Goal: Task Accomplishment & Management: Use online tool/utility

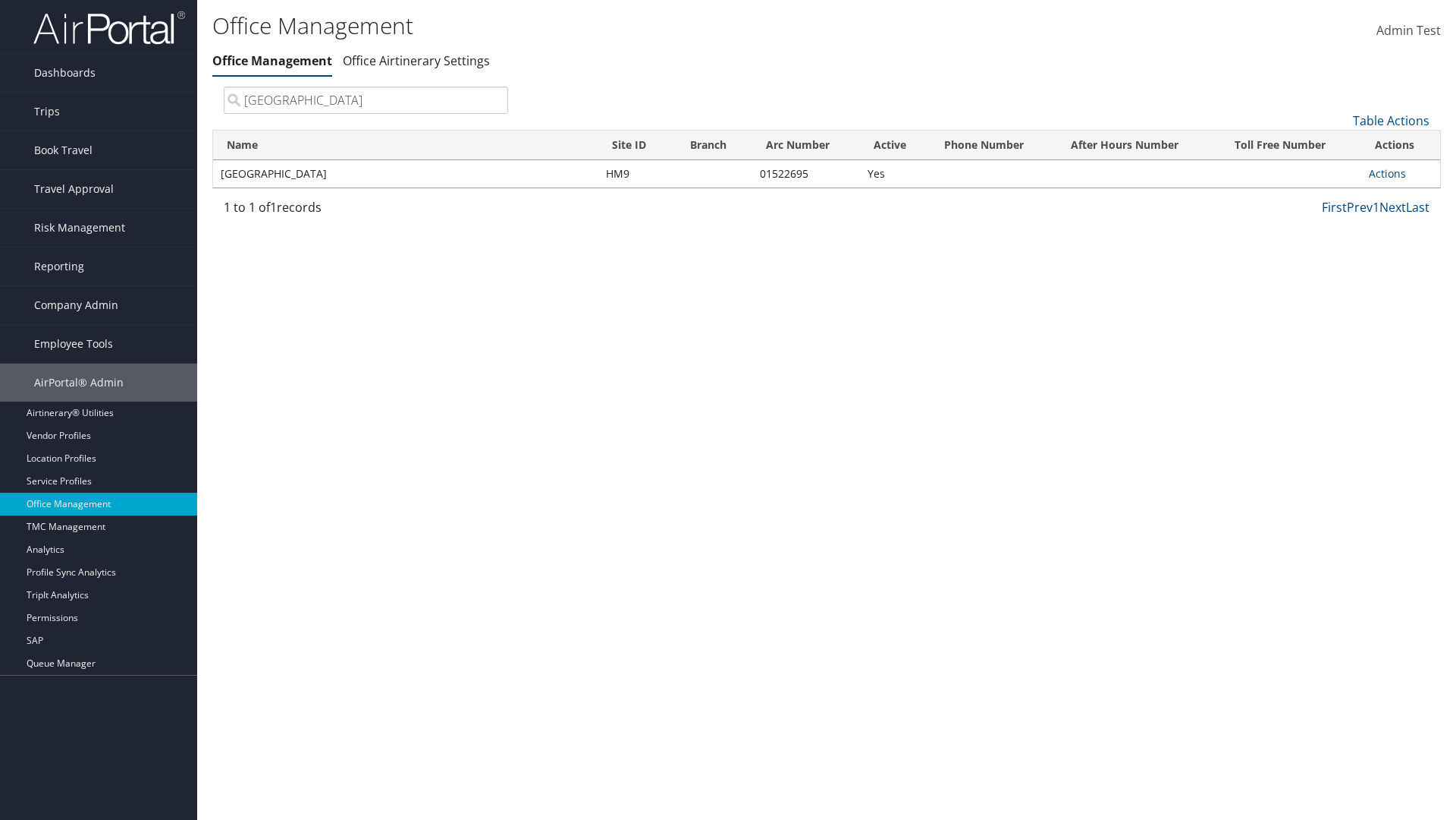
type input "[GEOGRAPHIC_DATA]"
click at [1388, 173] on link "Actions" at bounding box center [1388, 174] width 37 height 14
click at [0, 0] on link "Manage Office Queues" at bounding box center [0, 0] width 0 height 0
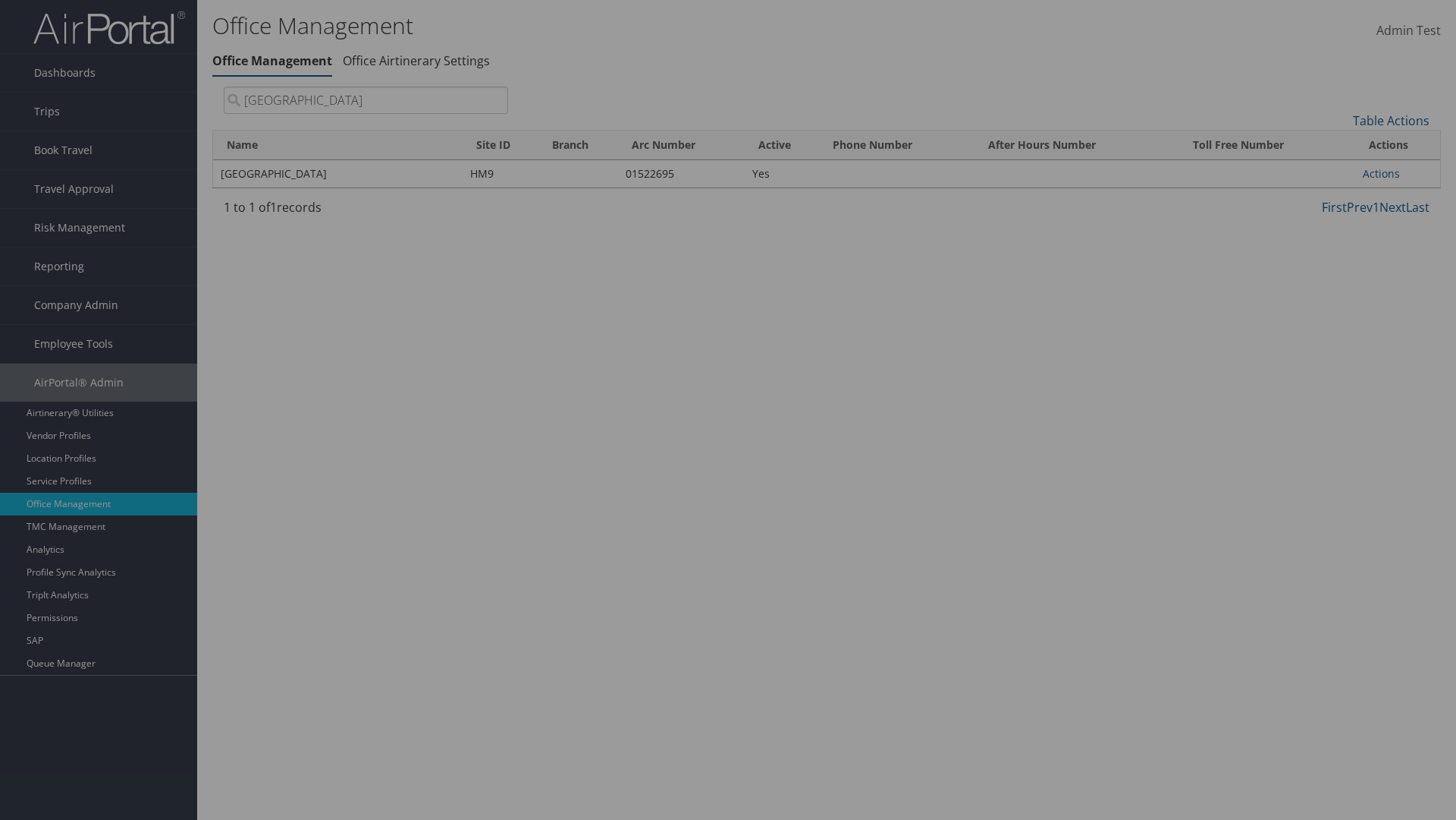
click at [0, 0] on link "Table Actions" at bounding box center [0, 0] width 0 height 0
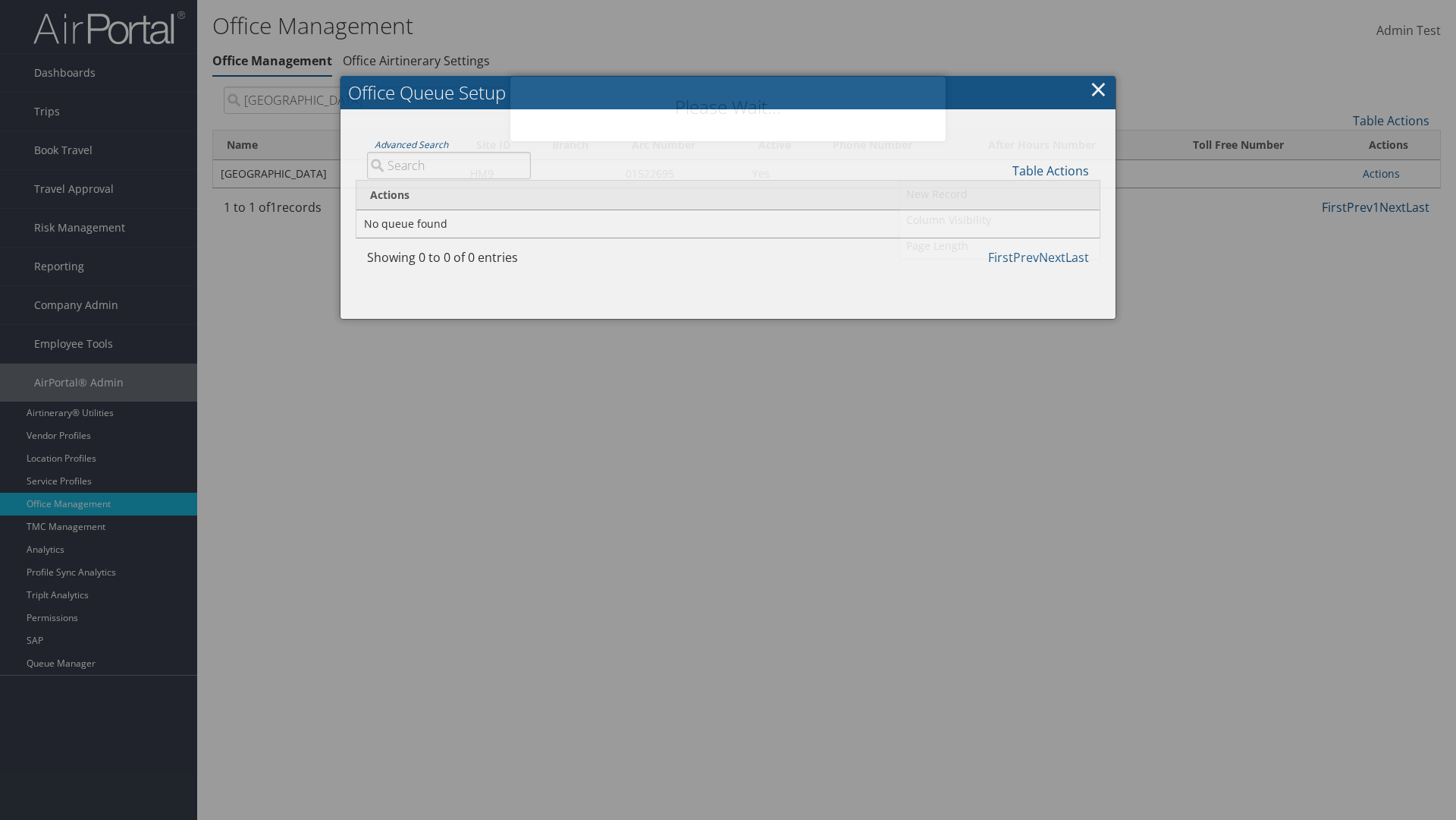
click at [999, 194] on link "New Record" at bounding box center [1000, 194] width 200 height 25
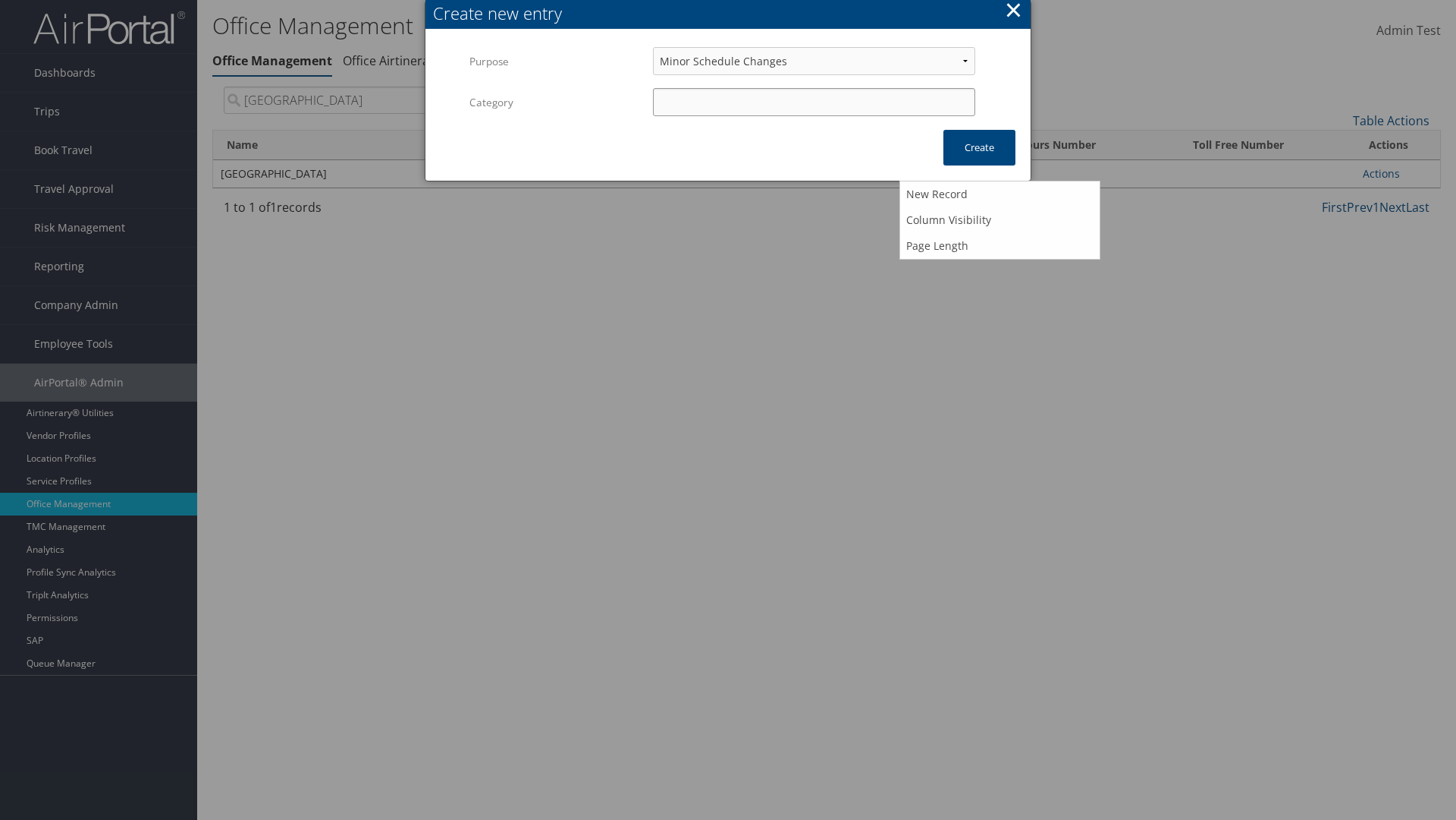
click at [813, 102] on input "Category" at bounding box center [814, 102] width 323 height 28
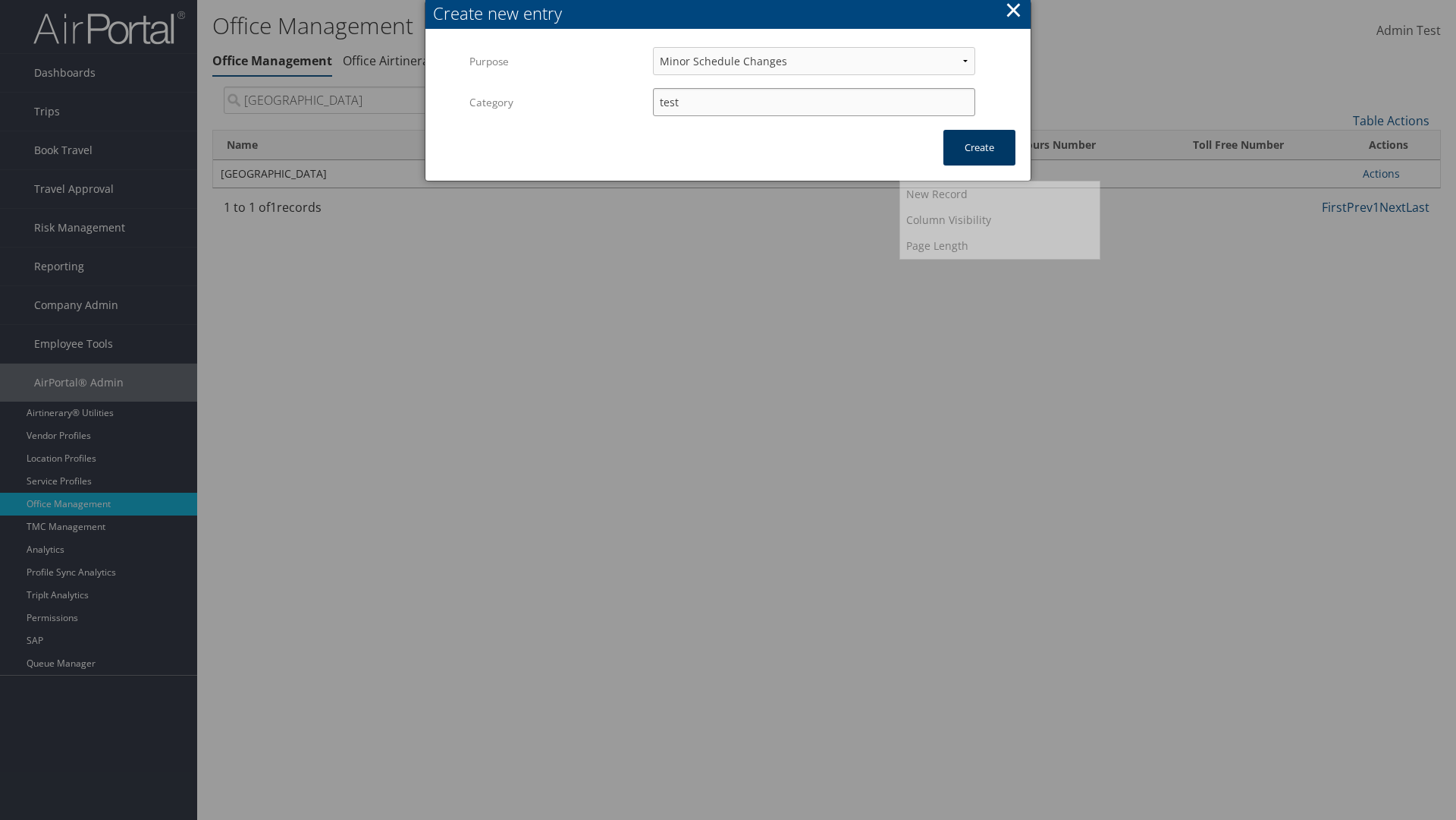
type input "test"
click at [979, 147] on button "Create" at bounding box center [979, 147] width 72 height 36
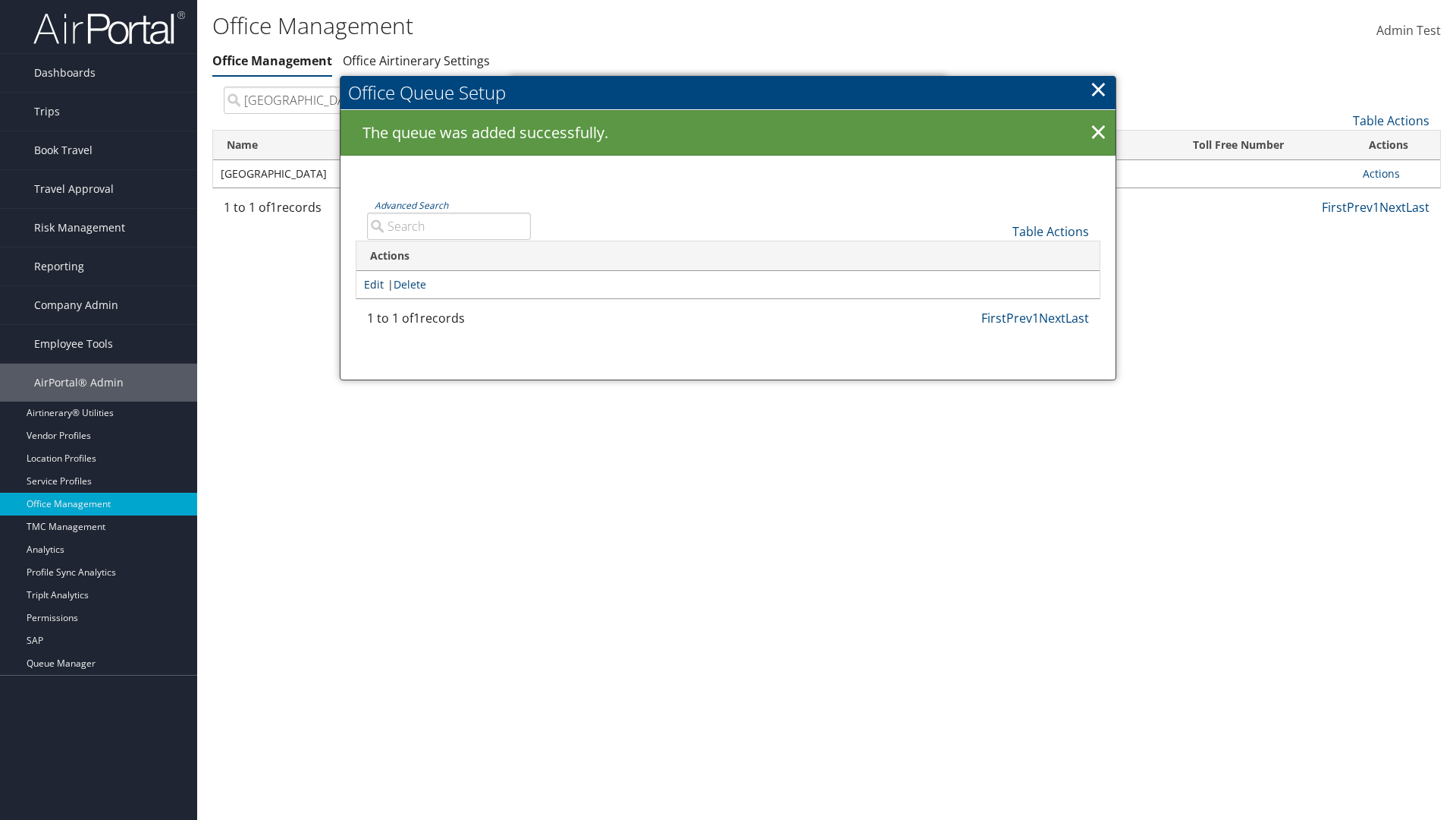
click at [374, 284] on link "Edit" at bounding box center [373, 284] width 19 height 14
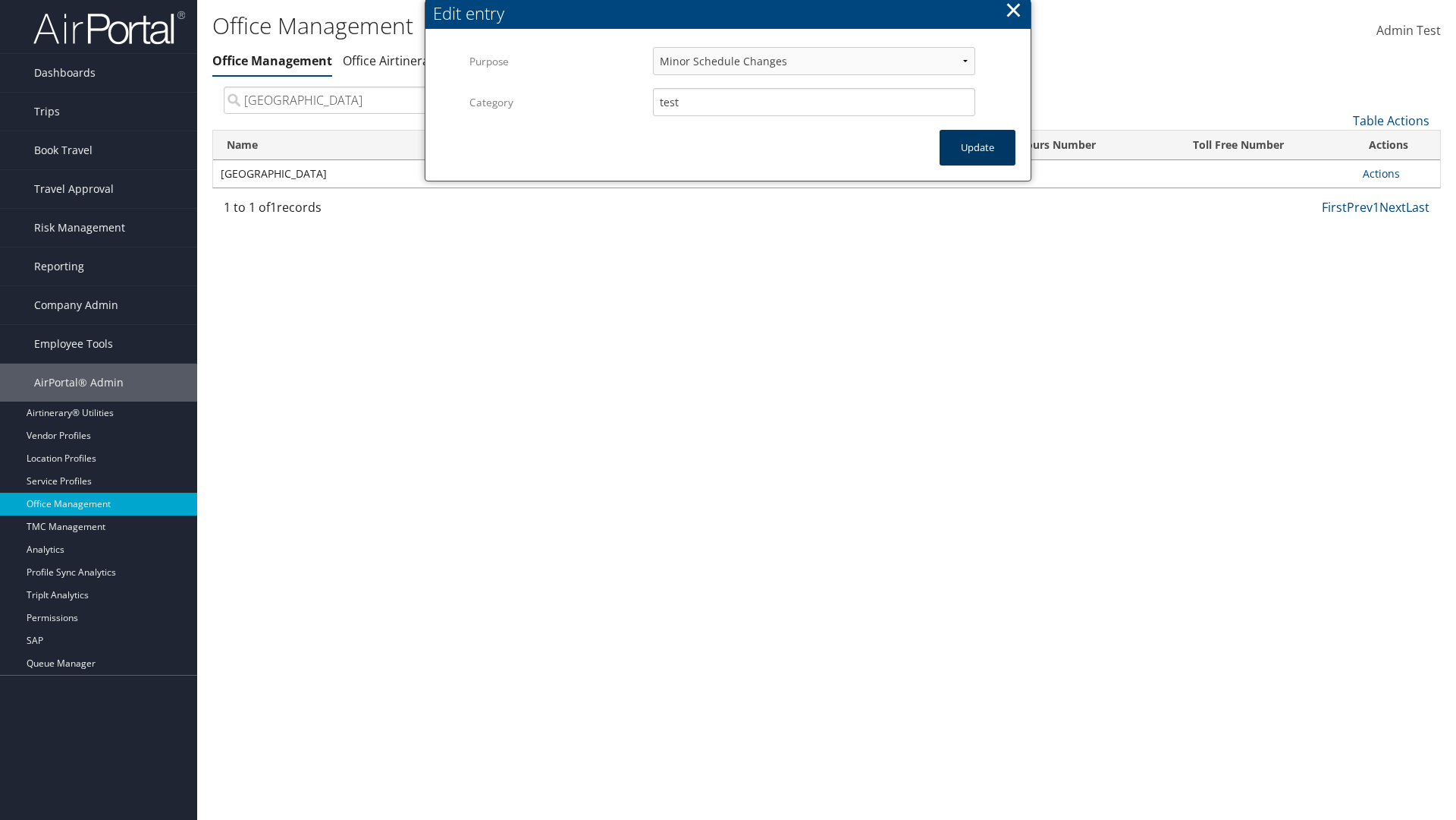
click at [977, 147] on button "Update" at bounding box center [977, 147] width 76 height 36
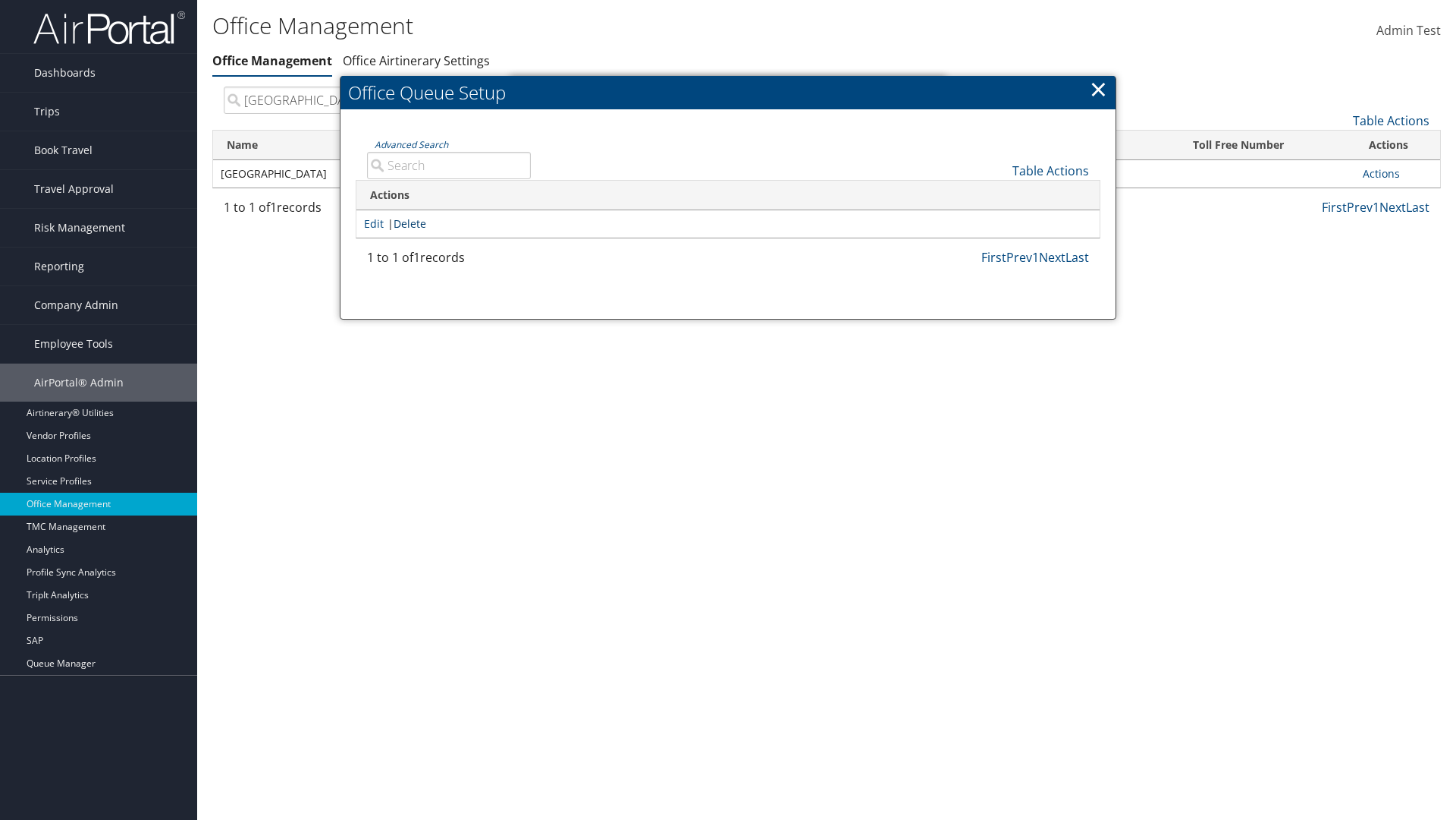
click at [413, 223] on link "Delete" at bounding box center [409, 224] width 32 height 14
